Goal: Check status: Check status

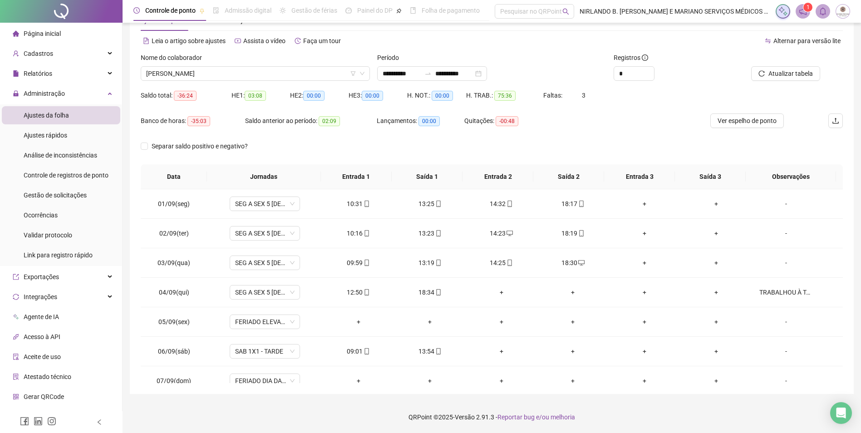
scroll to position [337, 0]
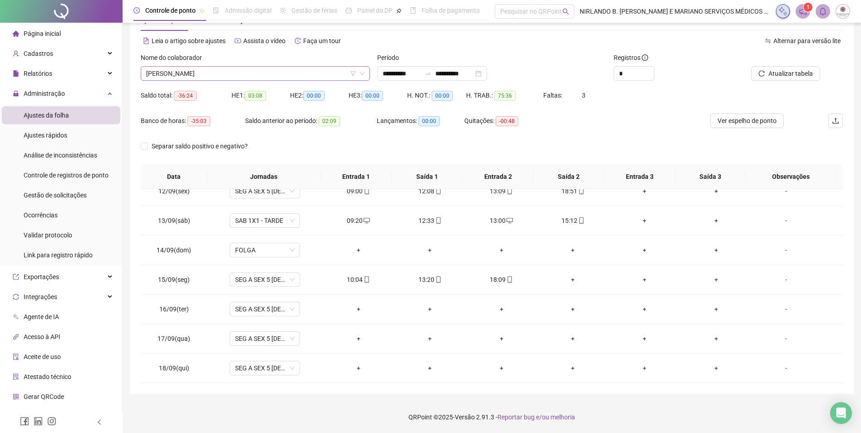
click at [266, 76] on span "[PERSON_NAME]" at bounding box center [255, 74] width 218 height 14
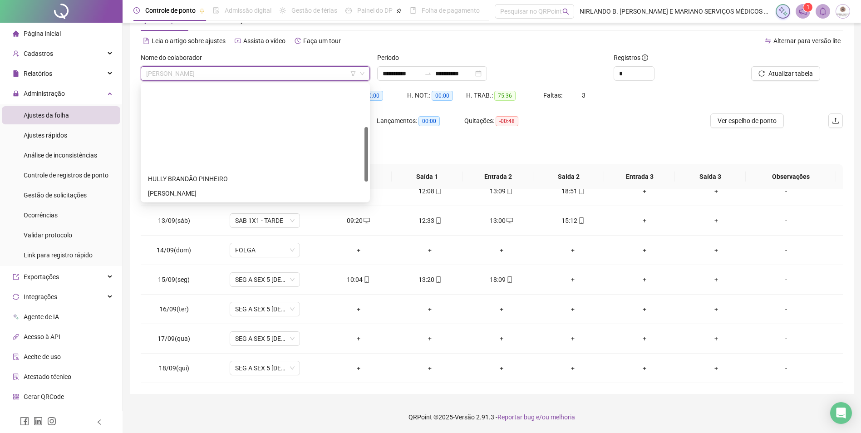
scroll to position [131, 0]
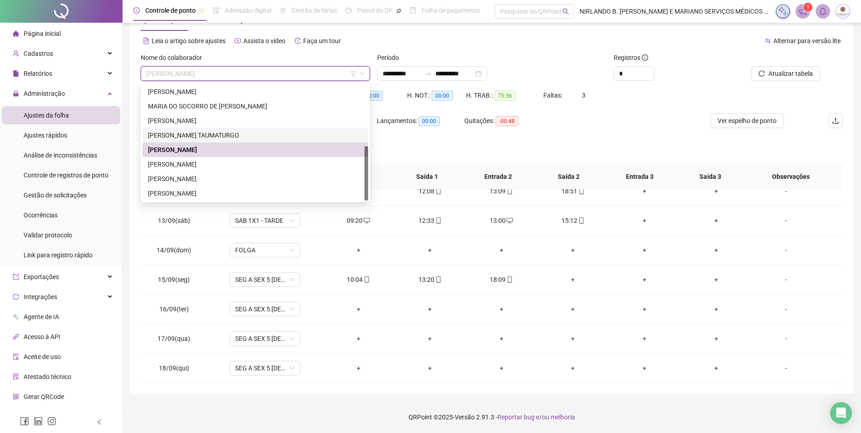
drag, startPoint x: 181, startPoint y: 134, endPoint x: 244, endPoint y: 132, distance: 63.1
click at [181, 134] on div "[PERSON_NAME] TAUMATURGO" at bounding box center [255, 135] width 215 height 10
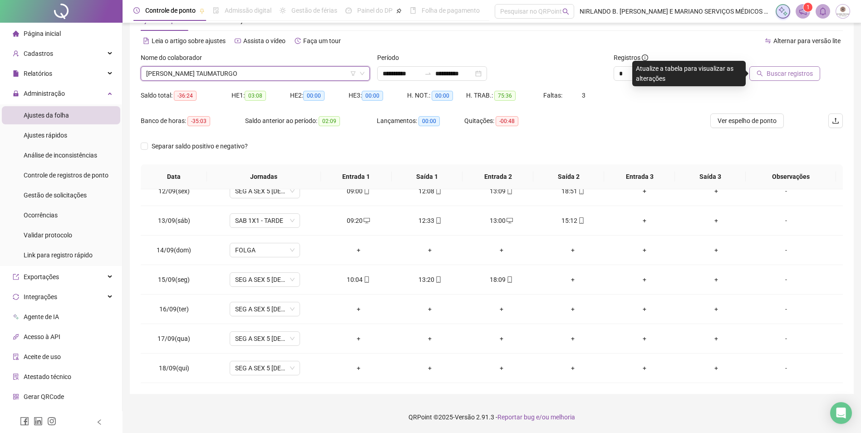
click at [775, 70] on span "Buscar registros" at bounding box center [789, 73] width 46 height 10
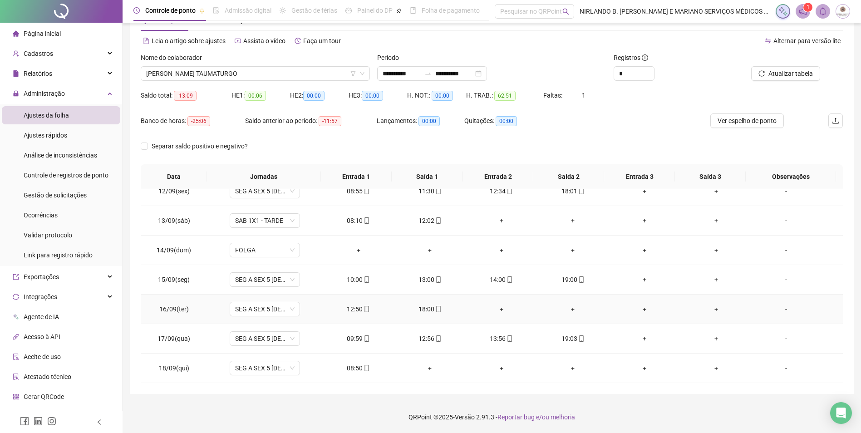
click at [421, 310] on div "18:00" at bounding box center [429, 309] width 57 height 10
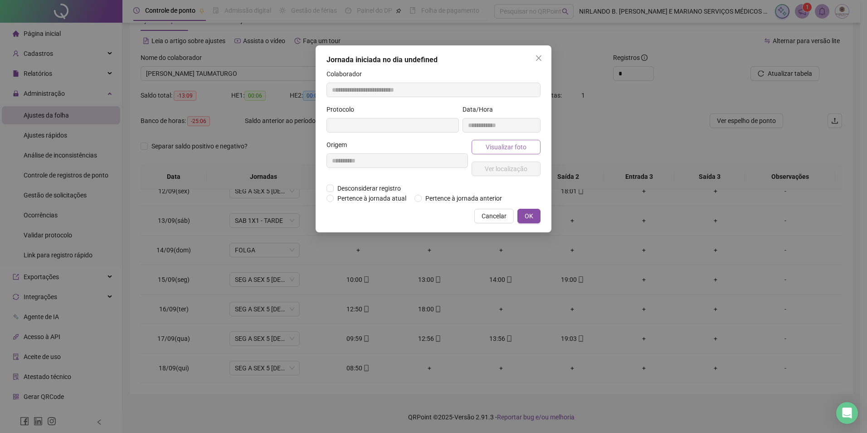
click at [495, 148] on span "Visualizar foto" at bounding box center [506, 147] width 41 height 10
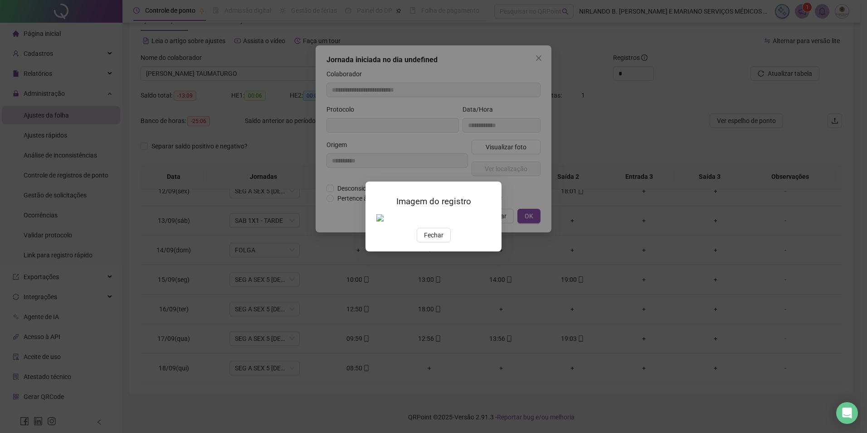
type input "**********"
click at [433, 240] on span "Fechar" at bounding box center [434, 235] width 20 height 10
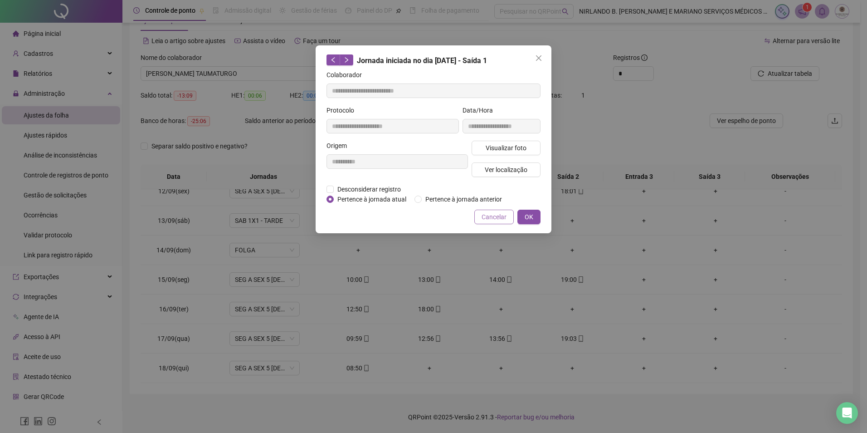
click at [486, 214] on span "Cancelar" at bounding box center [494, 217] width 25 height 10
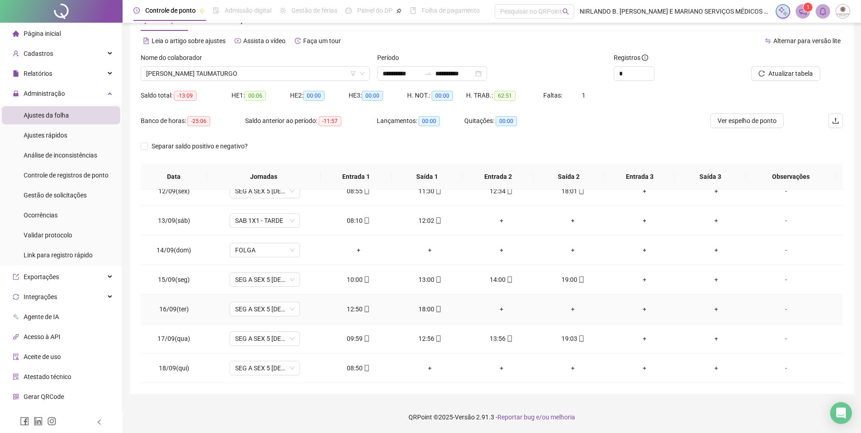
click at [359, 310] on div "12:50" at bounding box center [358, 309] width 57 height 10
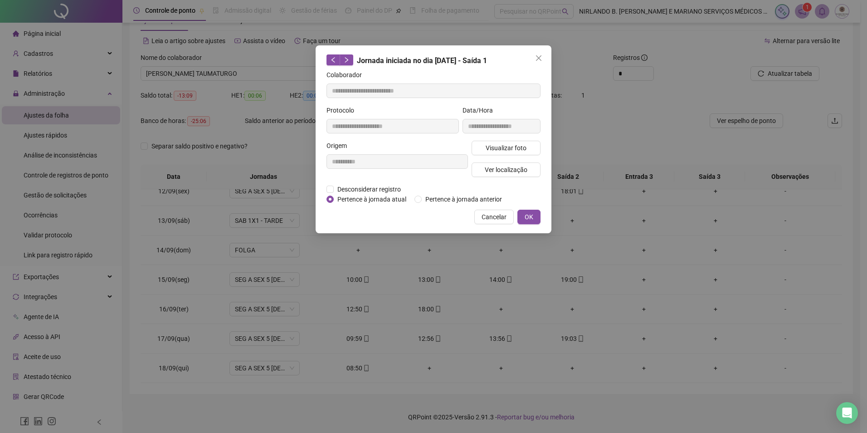
type input "**********"
click at [503, 143] on span "Visualizar foto" at bounding box center [506, 148] width 41 height 10
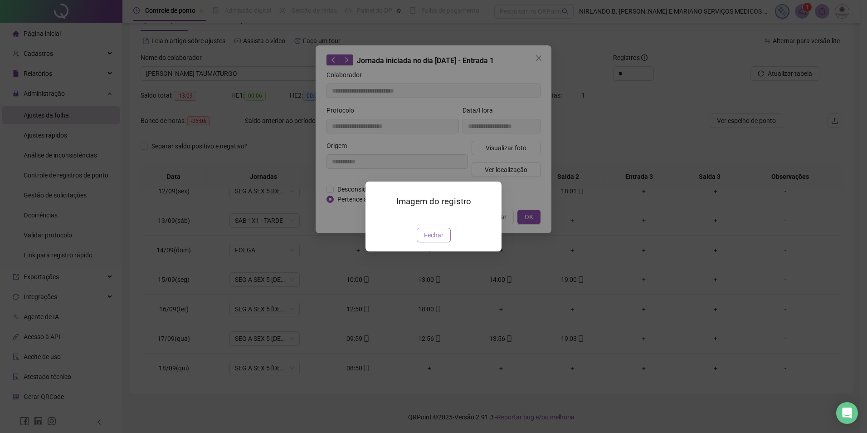
click at [433, 240] on span "Fechar" at bounding box center [434, 235] width 20 height 10
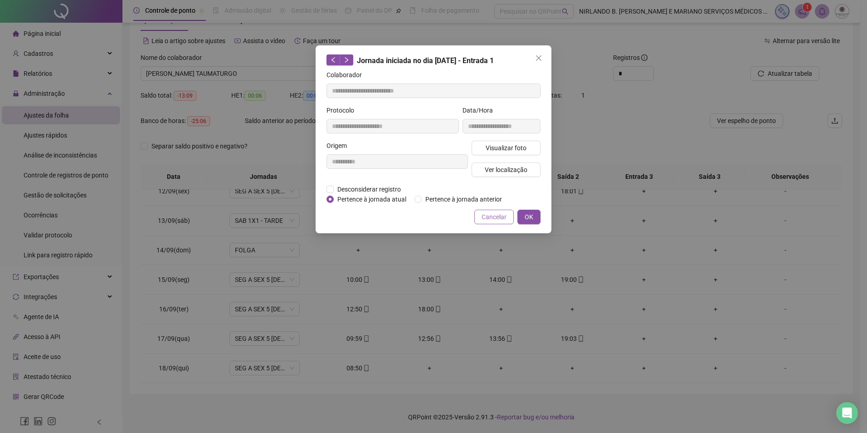
click at [492, 214] on span "Cancelar" at bounding box center [494, 217] width 25 height 10
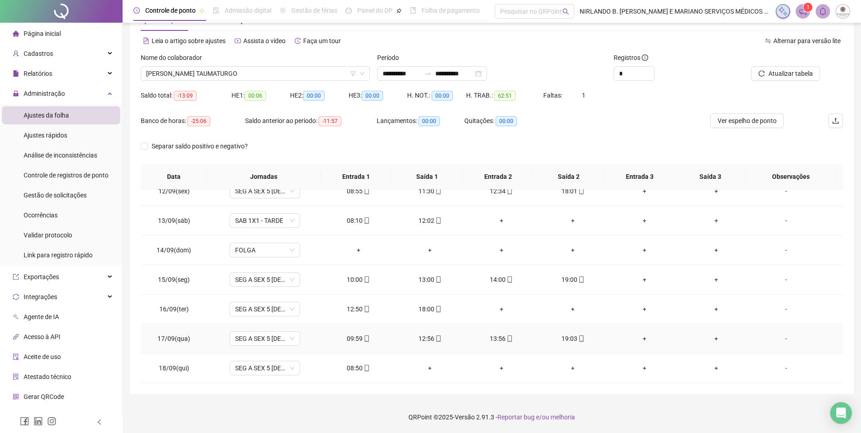
click at [562, 337] on div "19:03" at bounding box center [572, 338] width 57 height 10
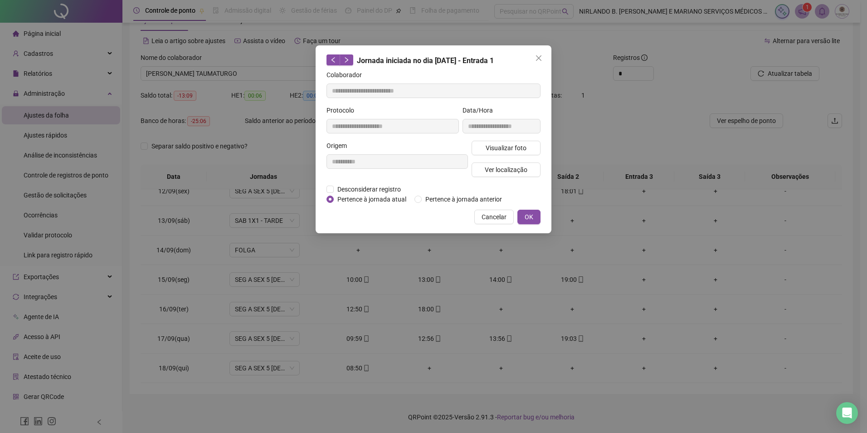
type input "**********"
click at [521, 149] on span "Visualizar foto" at bounding box center [506, 148] width 41 height 10
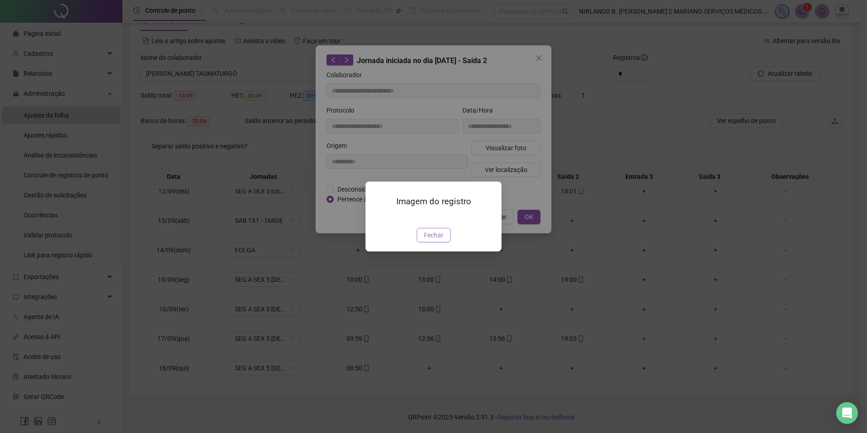
click at [435, 240] on span "Fechar" at bounding box center [434, 235] width 20 height 10
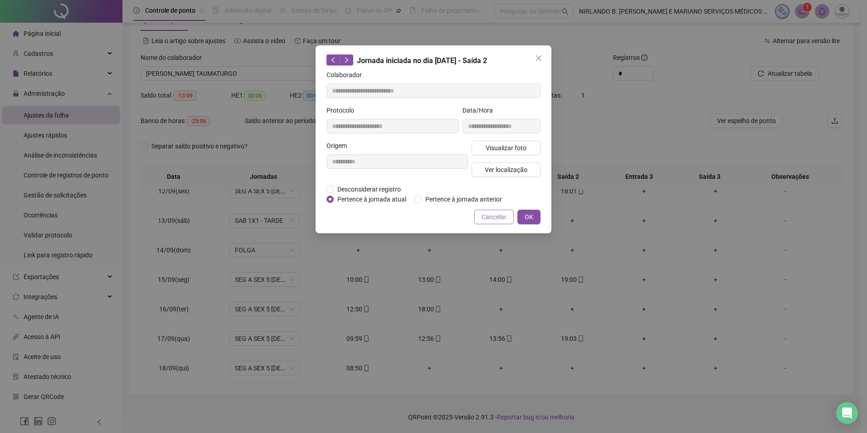
click at [491, 214] on span "Cancelar" at bounding box center [494, 217] width 25 height 10
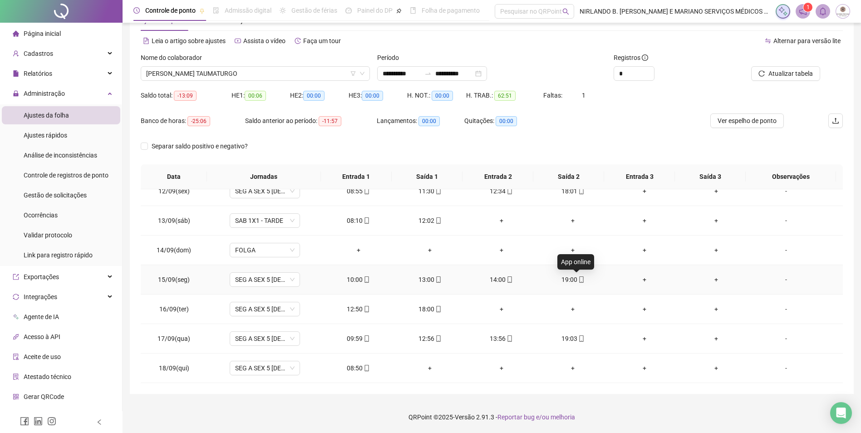
click at [577, 278] on span "mobile" at bounding box center [580, 279] width 7 height 6
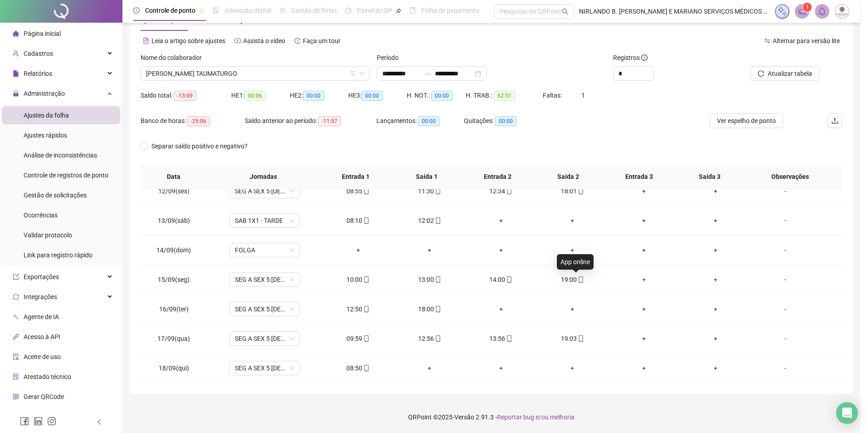
type input "**********"
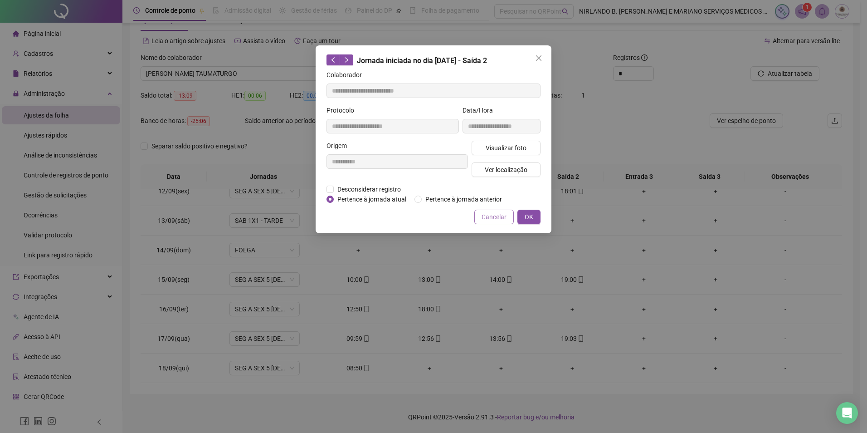
click at [498, 215] on span "Cancelar" at bounding box center [494, 217] width 25 height 10
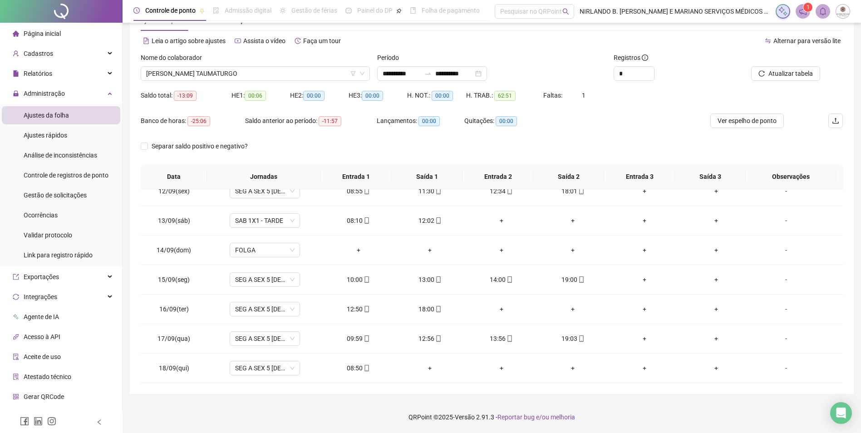
click at [559, 188] on th "Saída 2" at bounding box center [568, 176] width 71 height 25
click at [560, 196] on td "18:01" at bounding box center [573, 190] width 72 height 29
click at [561, 191] on div "18:01" at bounding box center [572, 191] width 57 height 10
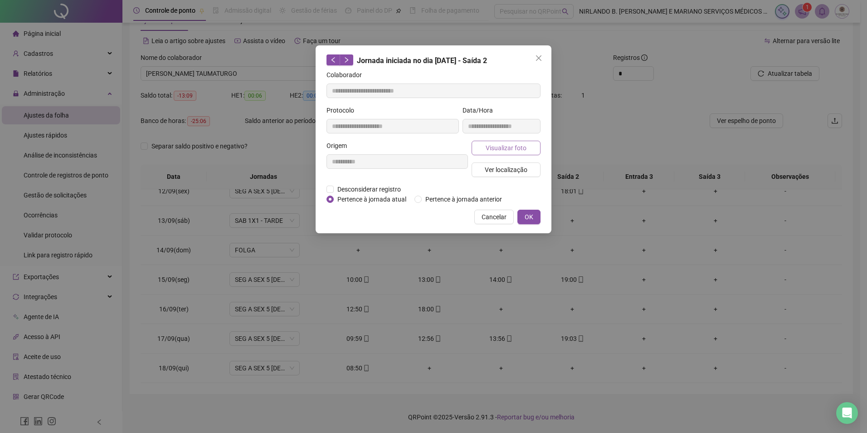
type input "**********"
click at [505, 152] on span "Visualizar foto" at bounding box center [506, 148] width 41 height 10
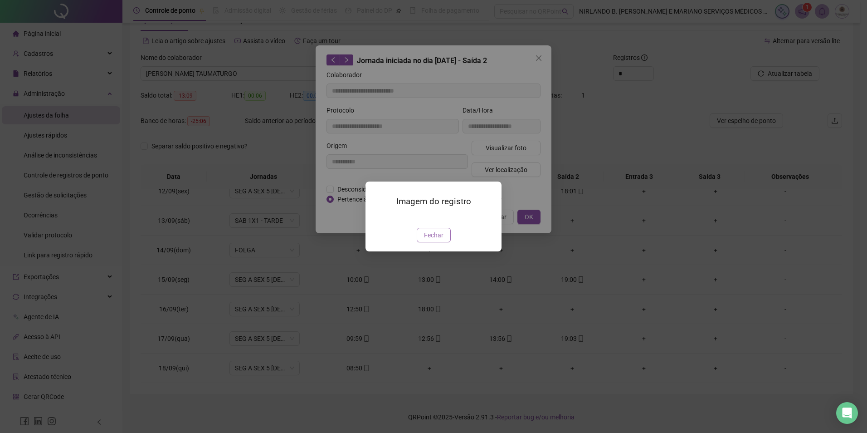
click at [439, 242] on button "Fechar" at bounding box center [434, 235] width 34 height 15
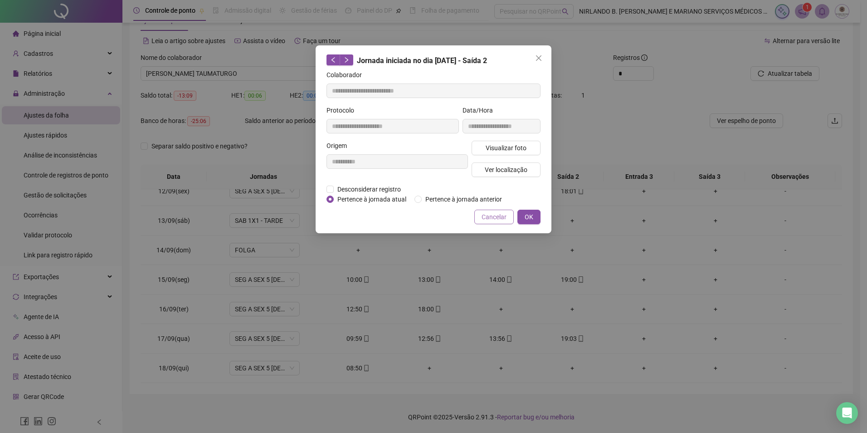
click at [484, 222] on button "Cancelar" at bounding box center [494, 217] width 39 height 15
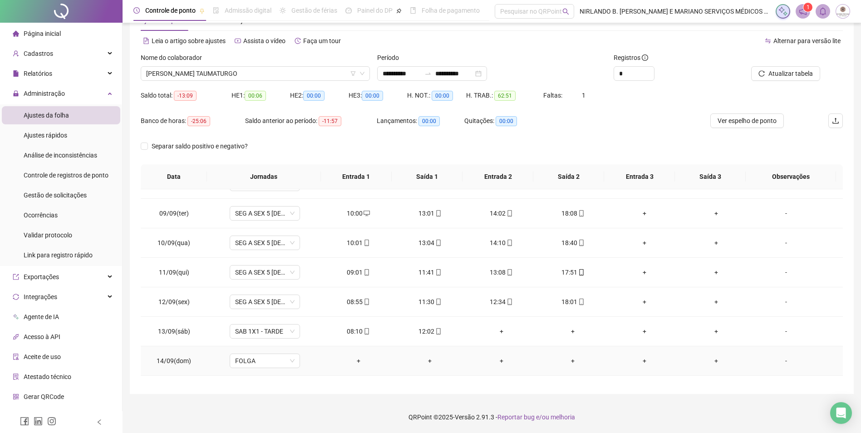
scroll to position [201, 0]
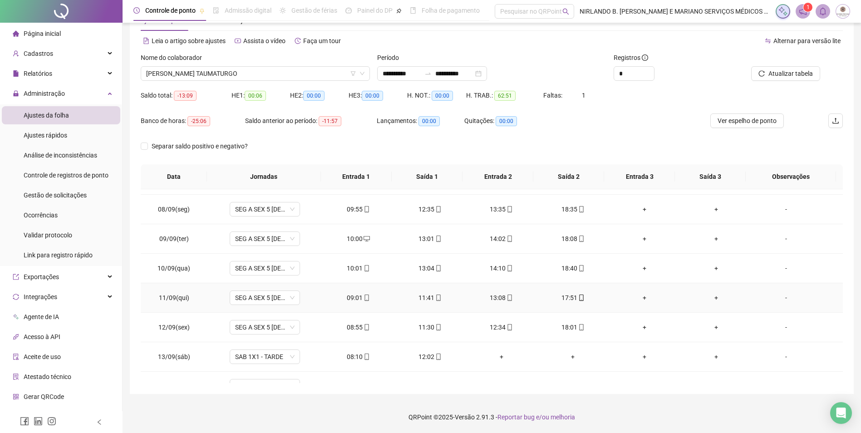
click at [558, 298] on div "17:51" at bounding box center [572, 298] width 57 height 10
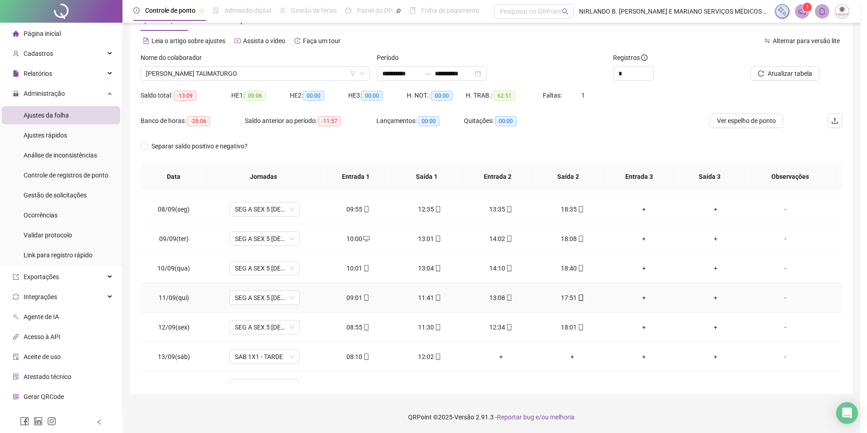
type input "**********"
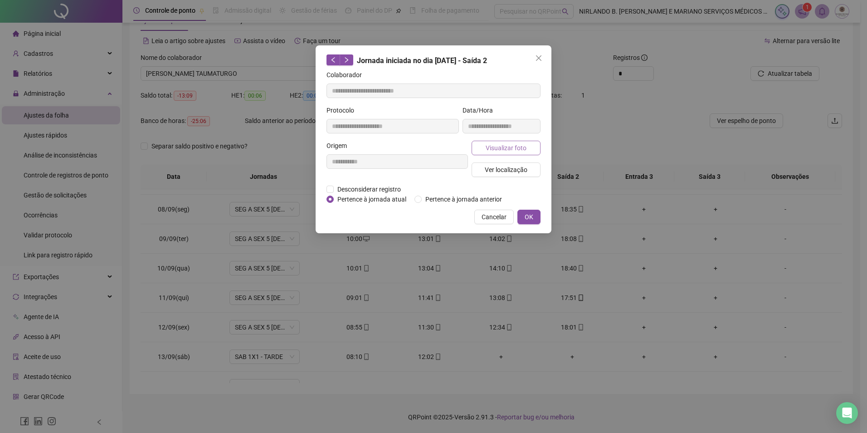
click at [484, 147] on button "Visualizar foto" at bounding box center [506, 148] width 69 height 15
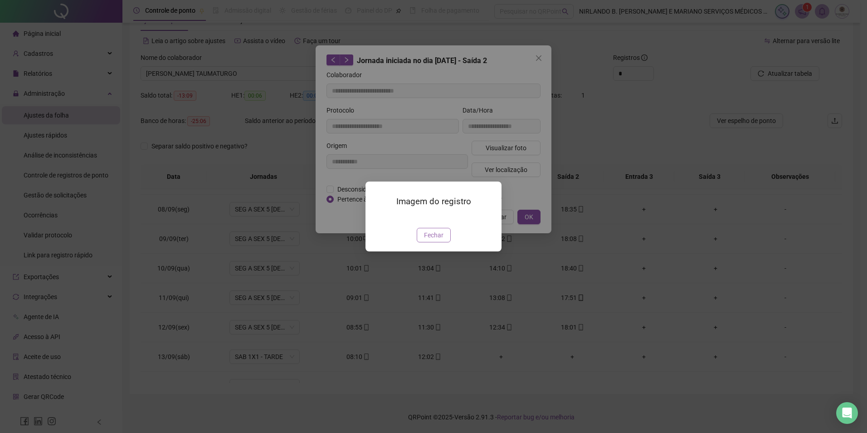
click at [443, 242] on button "Fechar" at bounding box center [434, 235] width 34 height 15
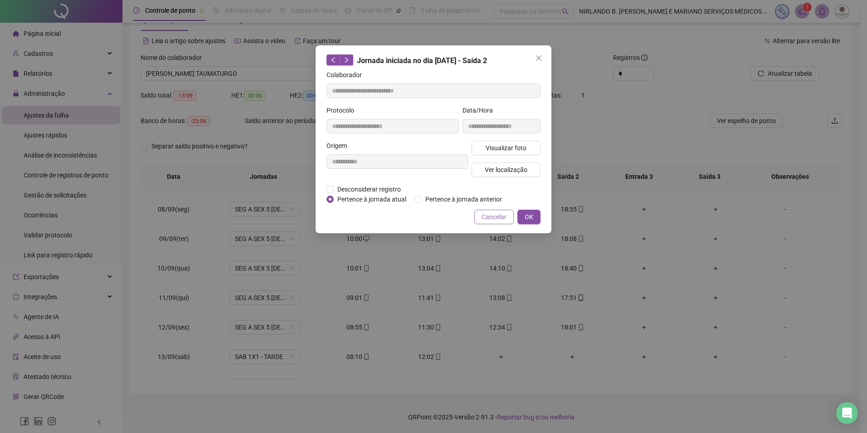
click at [490, 216] on span "Cancelar" at bounding box center [494, 217] width 25 height 10
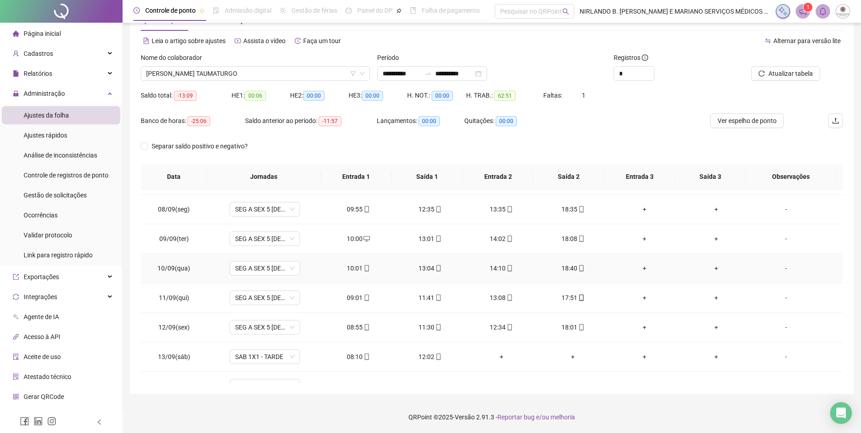
click at [568, 265] on div "18:40" at bounding box center [572, 268] width 57 height 10
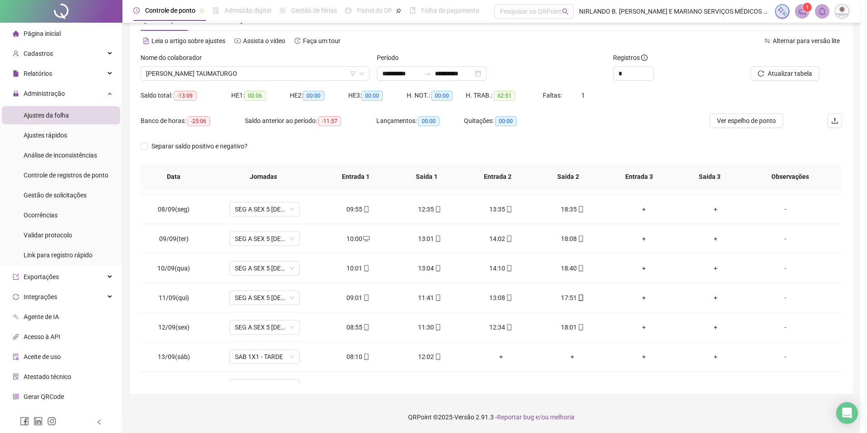
type input "**********"
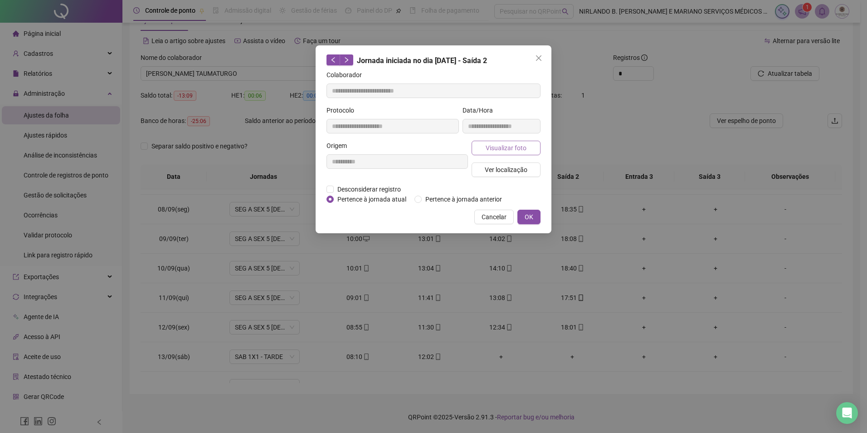
click at [523, 150] on span "Visualizar foto" at bounding box center [506, 148] width 41 height 10
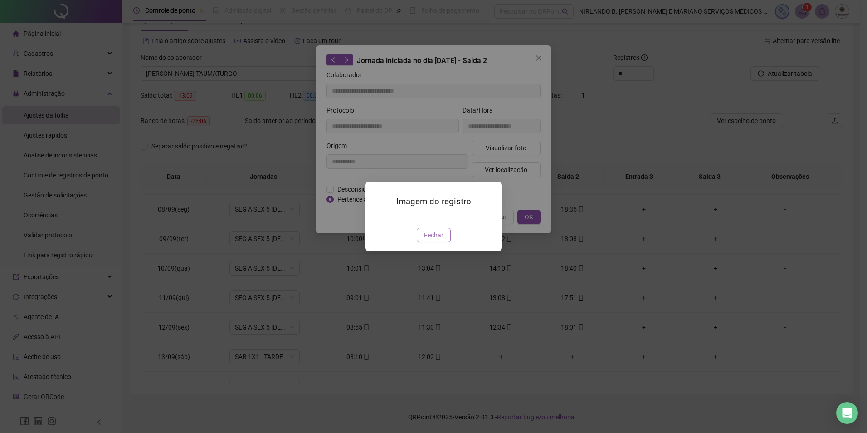
click at [432, 242] on button "Fechar" at bounding box center [434, 235] width 34 height 15
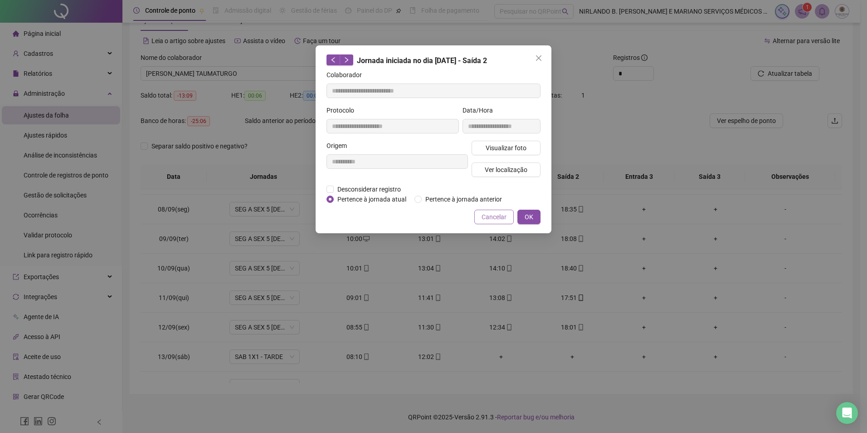
click at [485, 216] on span "Cancelar" at bounding box center [494, 217] width 25 height 10
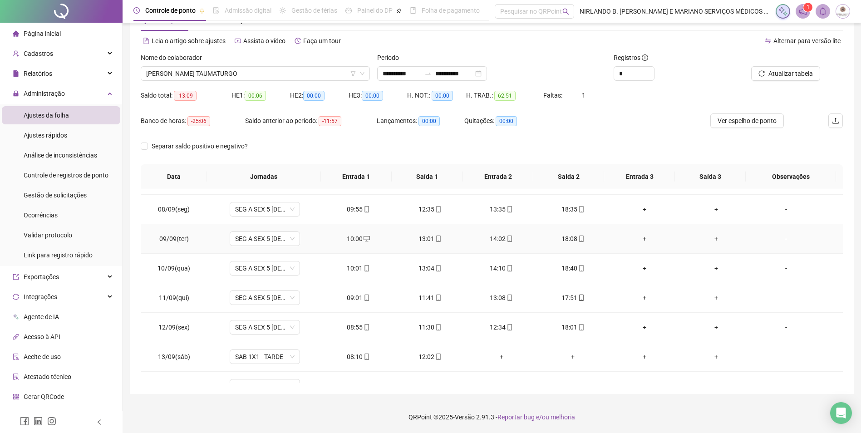
click at [567, 240] on div "18:08" at bounding box center [572, 239] width 57 height 10
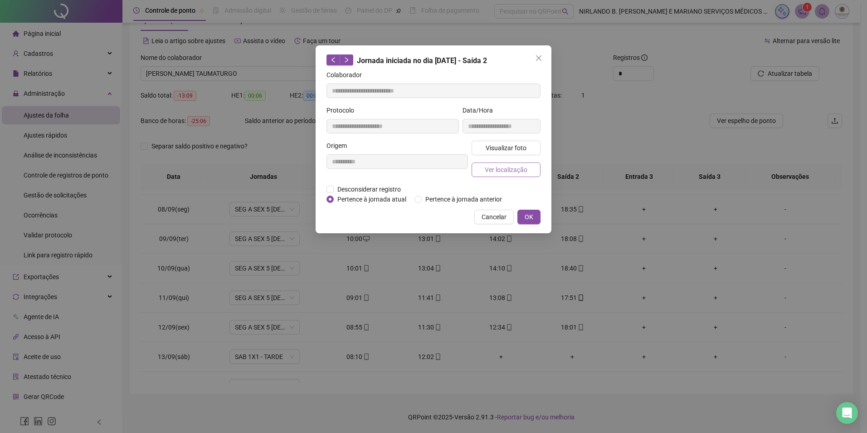
type input "**********"
click at [519, 150] on span "Visualizar foto" at bounding box center [506, 148] width 41 height 10
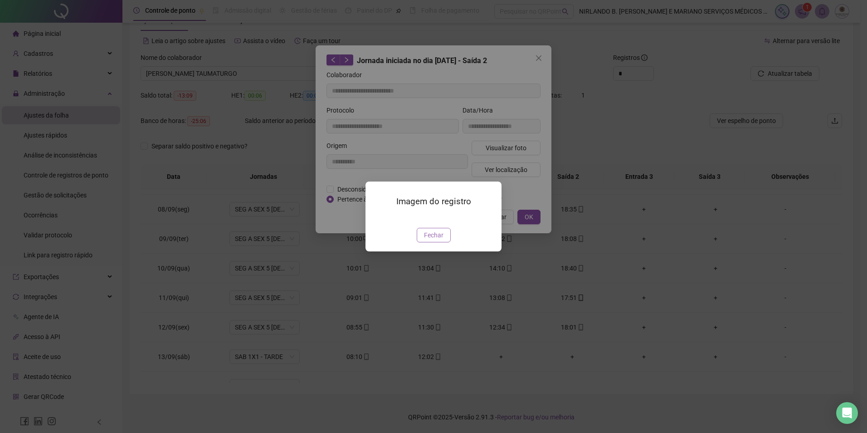
click at [431, 240] on span "Fechar" at bounding box center [434, 235] width 20 height 10
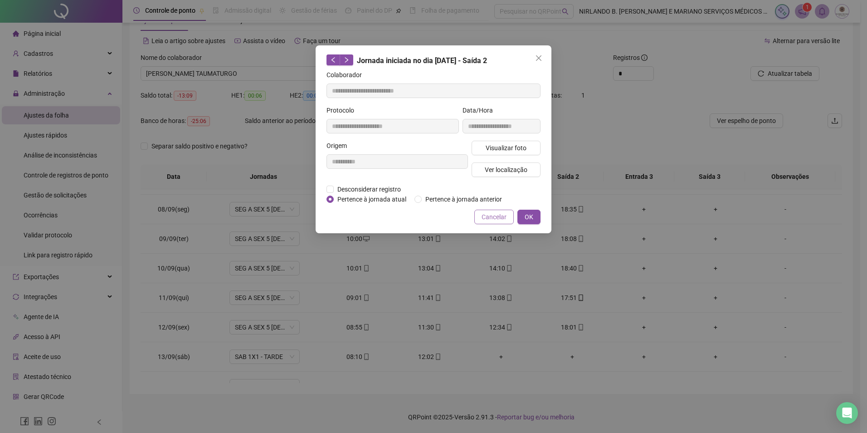
click at [493, 215] on span "Cancelar" at bounding box center [494, 217] width 25 height 10
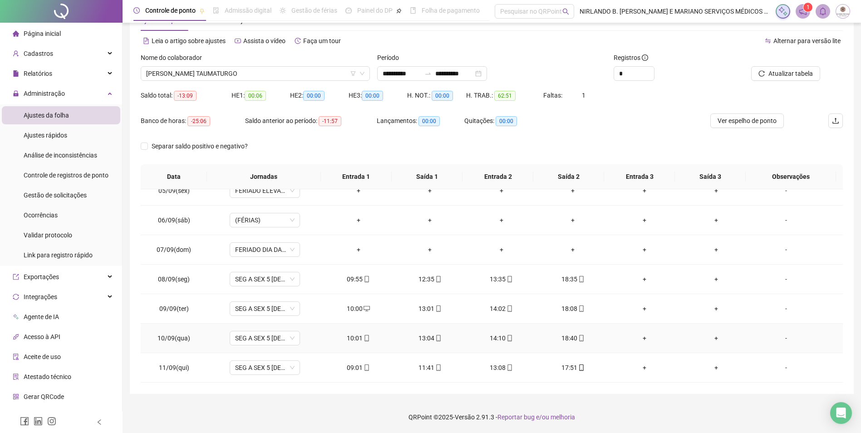
scroll to position [110, 0]
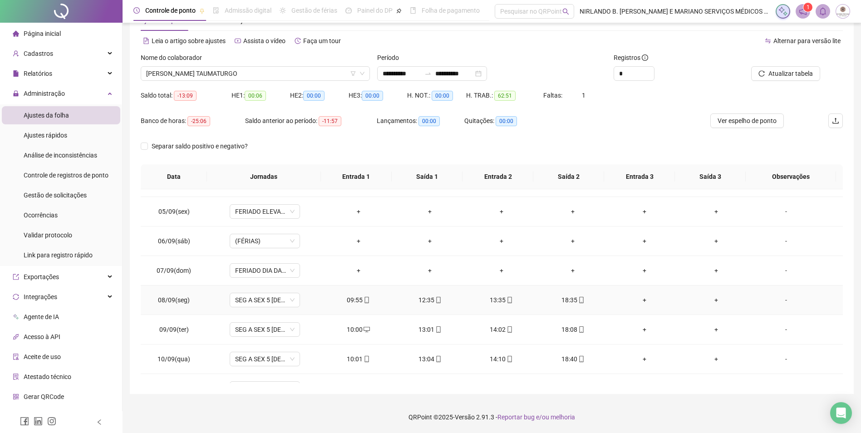
click at [564, 301] on div "18:35" at bounding box center [572, 300] width 57 height 10
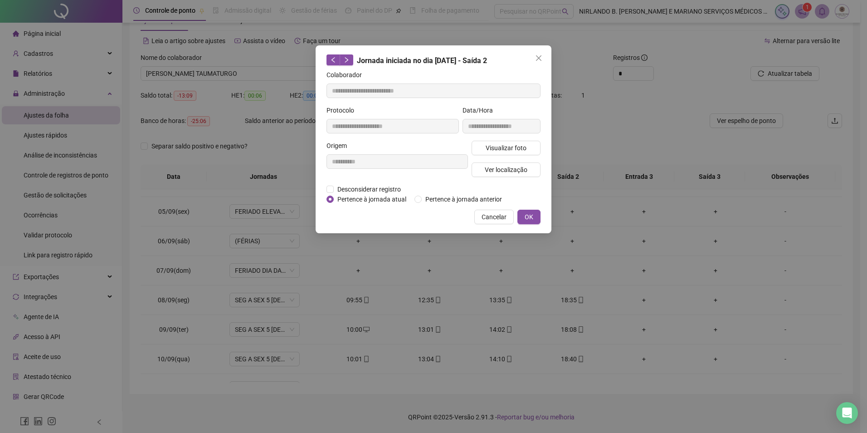
type input "**********"
click at [495, 151] on span "Visualizar foto" at bounding box center [506, 148] width 41 height 10
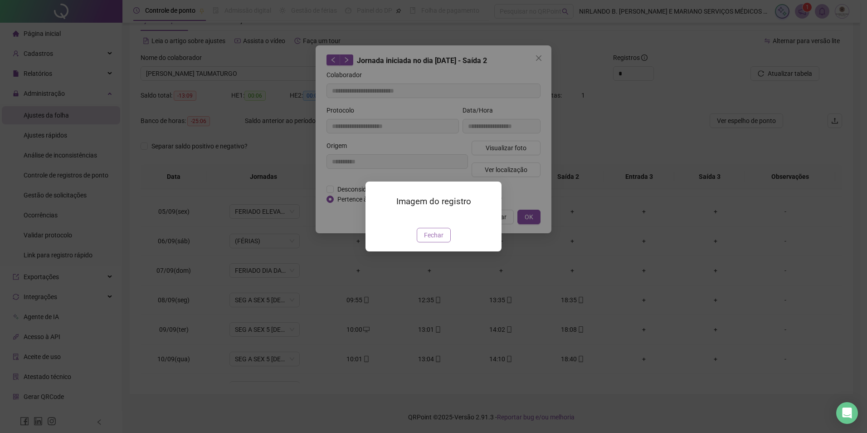
click at [442, 240] on span "Fechar" at bounding box center [434, 235] width 20 height 10
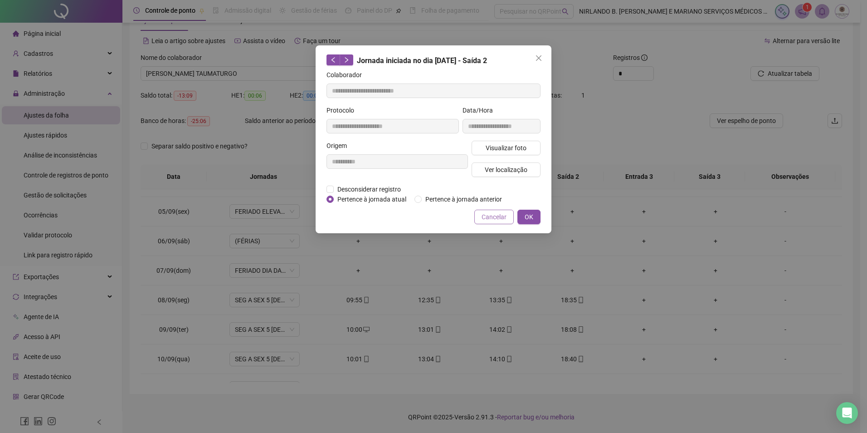
click at [489, 215] on span "Cancelar" at bounding box center [494, 217] width 25 height 10
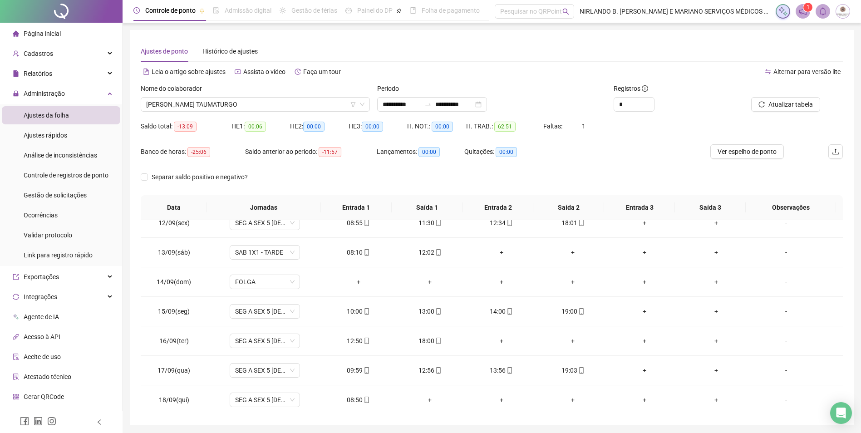
scroll to position [337, 0]
